Goal: Task Accomplishment & Management: Complete application form

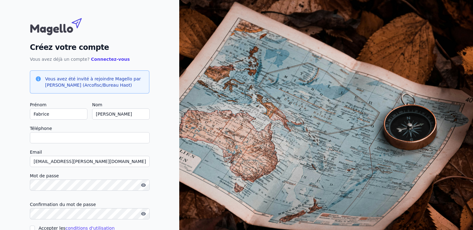
type input "+"
checkbox input "false"
type input "+32496151669"
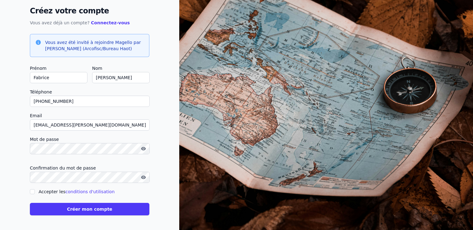
click at [82, 207] on button "Créer mon compte" at bounding box center [90, 209] width 120 height 12
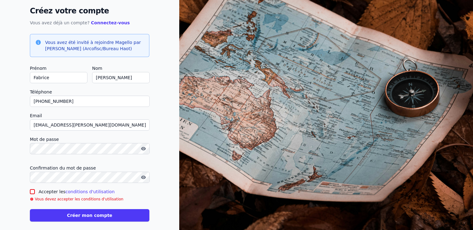
click at [31, 191] on input "Accepter les conditions d'utilisation" at bounding box center [32, 191] width 5 height 5
checkbox input "true"
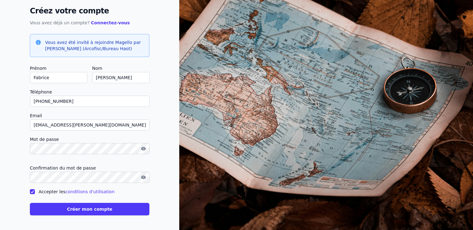
click at [94, 210] on button "Créer mon compte" at bounding box center [90, 209] width 120 height 12
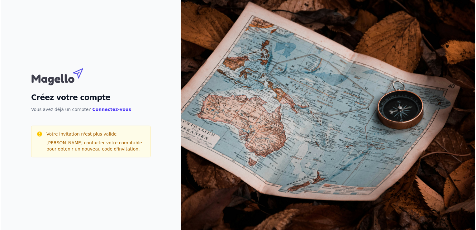
scroll to position [0, 0]
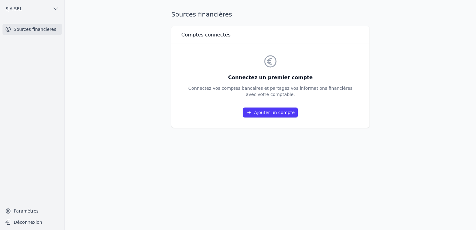
click at [275, 110] on link "Ajouter un compte" at bounding box center [270, 112] width 55 height 10
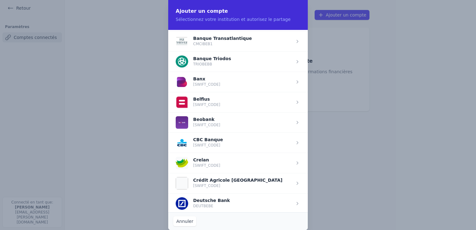
scroll to position [202, 0]
click at [186, 154] on span "button" at bounding box center [237, 162] width 139 height 20
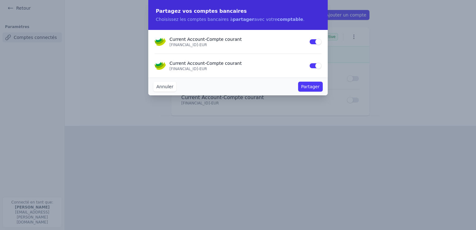
click at [313, 42] on button "Use setting" at bounding box center [315, 42] width 12 height 6
click at [311, 86] on button "Partager" at bounding box center [310, 87] width 25 height 10
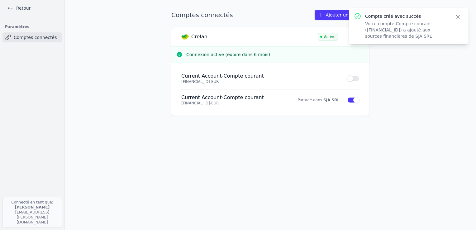
click at [328, 15] on link "Ajouter un compte" at bounding box center [341, 15] width 55 height 10
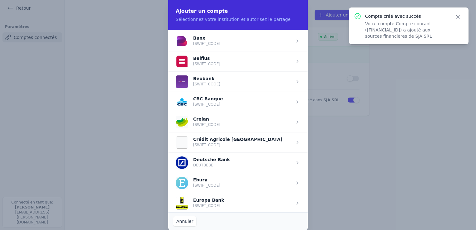
scroll to position [244, 0]
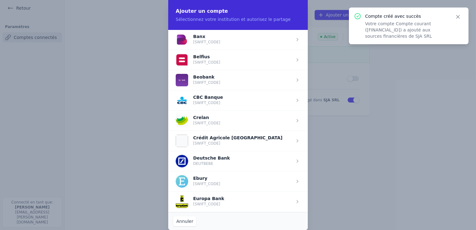
click at [215, 118] on span "button" at bounding box center [237, 120] width 139 height 20
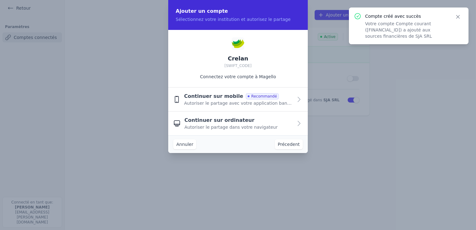
scroll to position [0, 0]
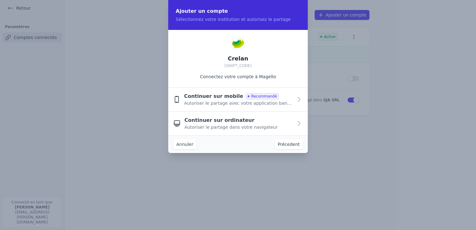
click at [200, 122] on span "Continuer sur ordinateur" at bounding box center [219, 119] width 70 height 7
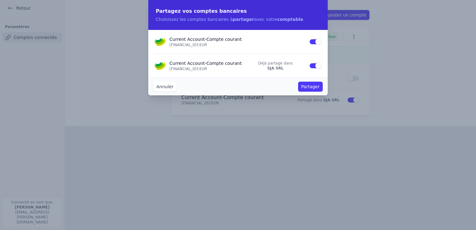
click at [158, 86] on button "Annuler" at bounding box center [164, 87] width 23 height 10
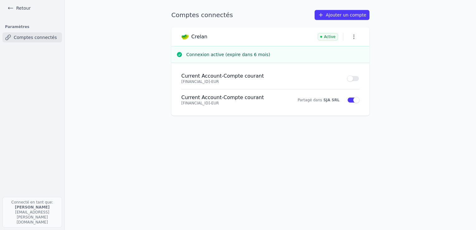
click at [352, 35] on icon "button" at bounding box center [354, 37] width 6 height 6
click at [19, 7] on div at bounding box center [238, 115] width 476 height 230
click at [19, 7] on link "Retour" at bounding box center [19, 8] width 28 height 9
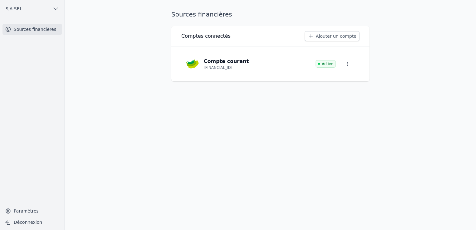
click at [352, 37] on link "Ajouter un compte" at bounding box center [331, 36] width 55 height 10
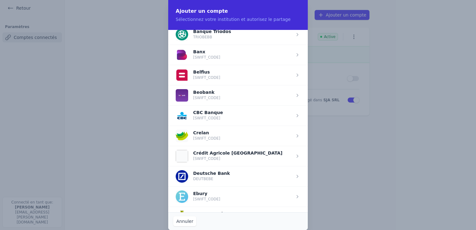
scroll to position [232, 0]
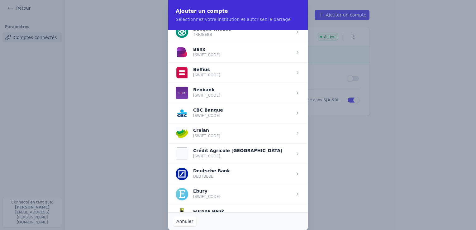
click at [191, 126] on span "button" at bounding box center [237, 133] width 139 height 20
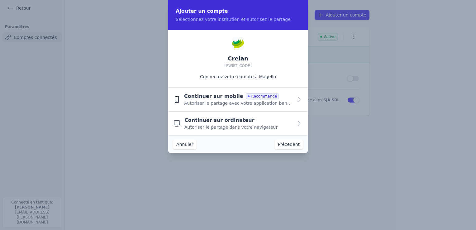
click at [211, 125] on span "Autoriser le partage dans votre navigateur" at bounding box center [230, 127] width 93 height 6
